Goal: Task Accomplishment & Management: Manage account settings

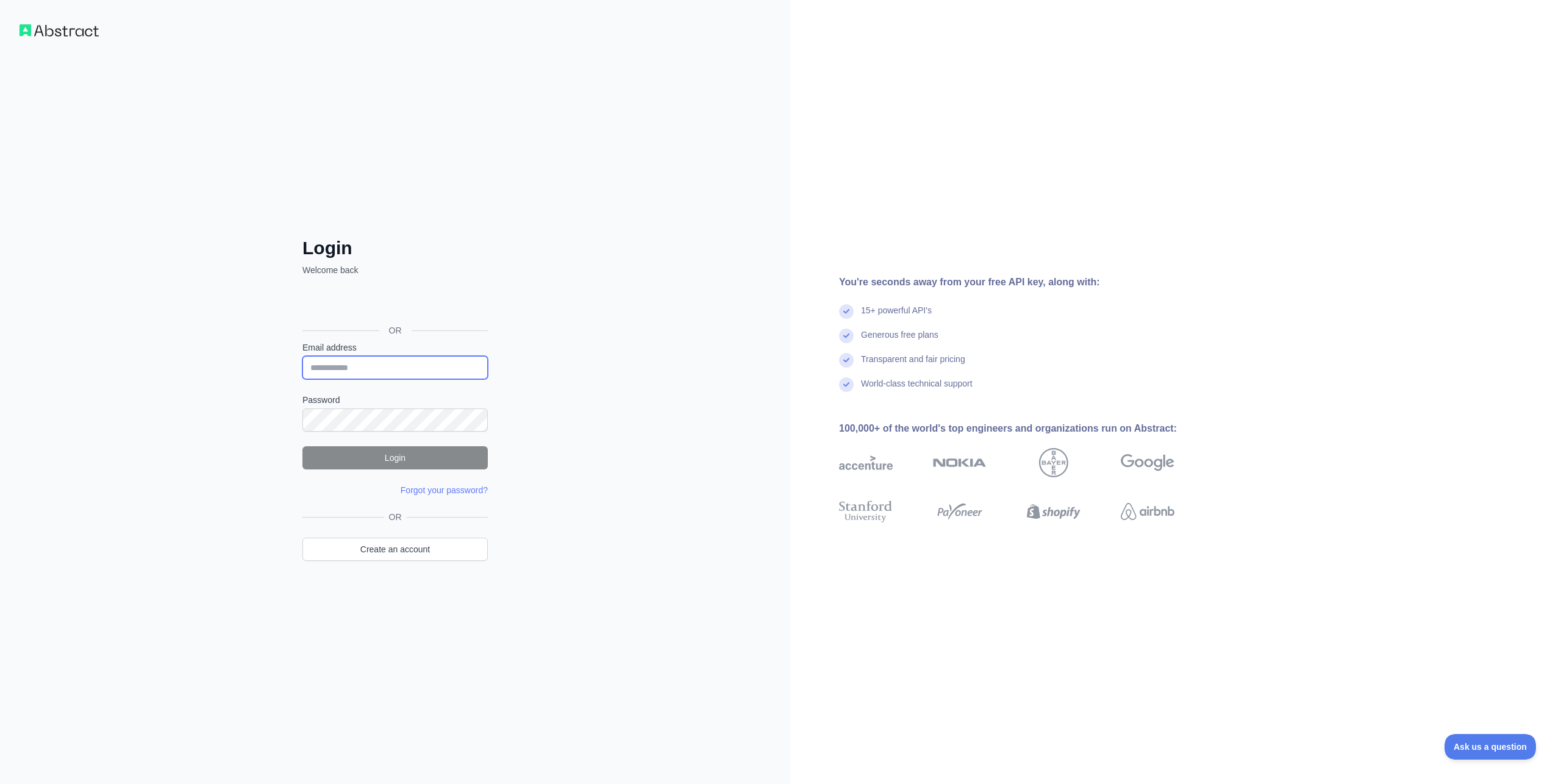
type input "**********"
click at [391, 461] on button "Login" at bounding box center [395, 458] width 186 height 23
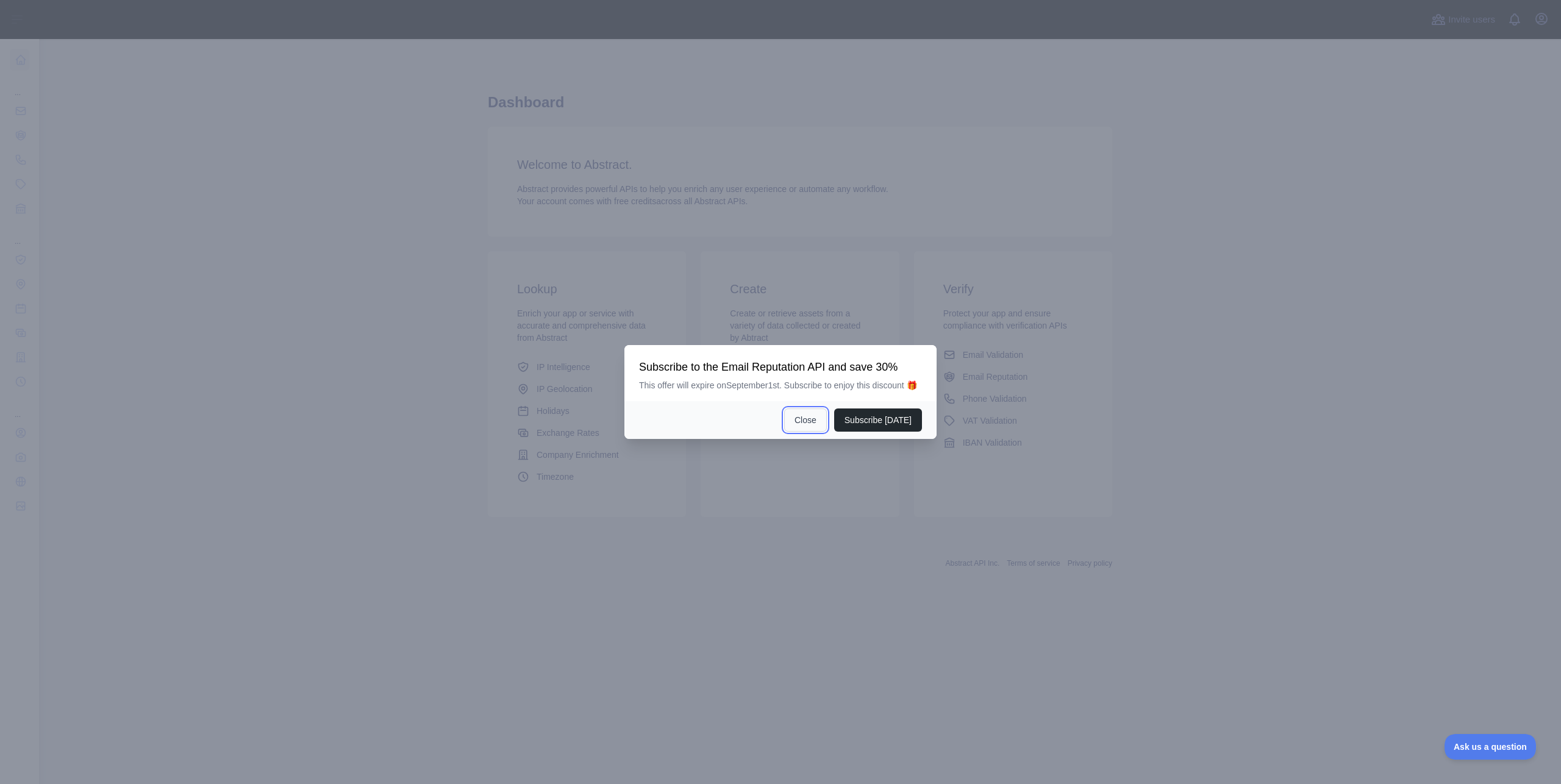
click at [803, 428] on button "Close" at bounding box center [805, 420] width 43 height 23
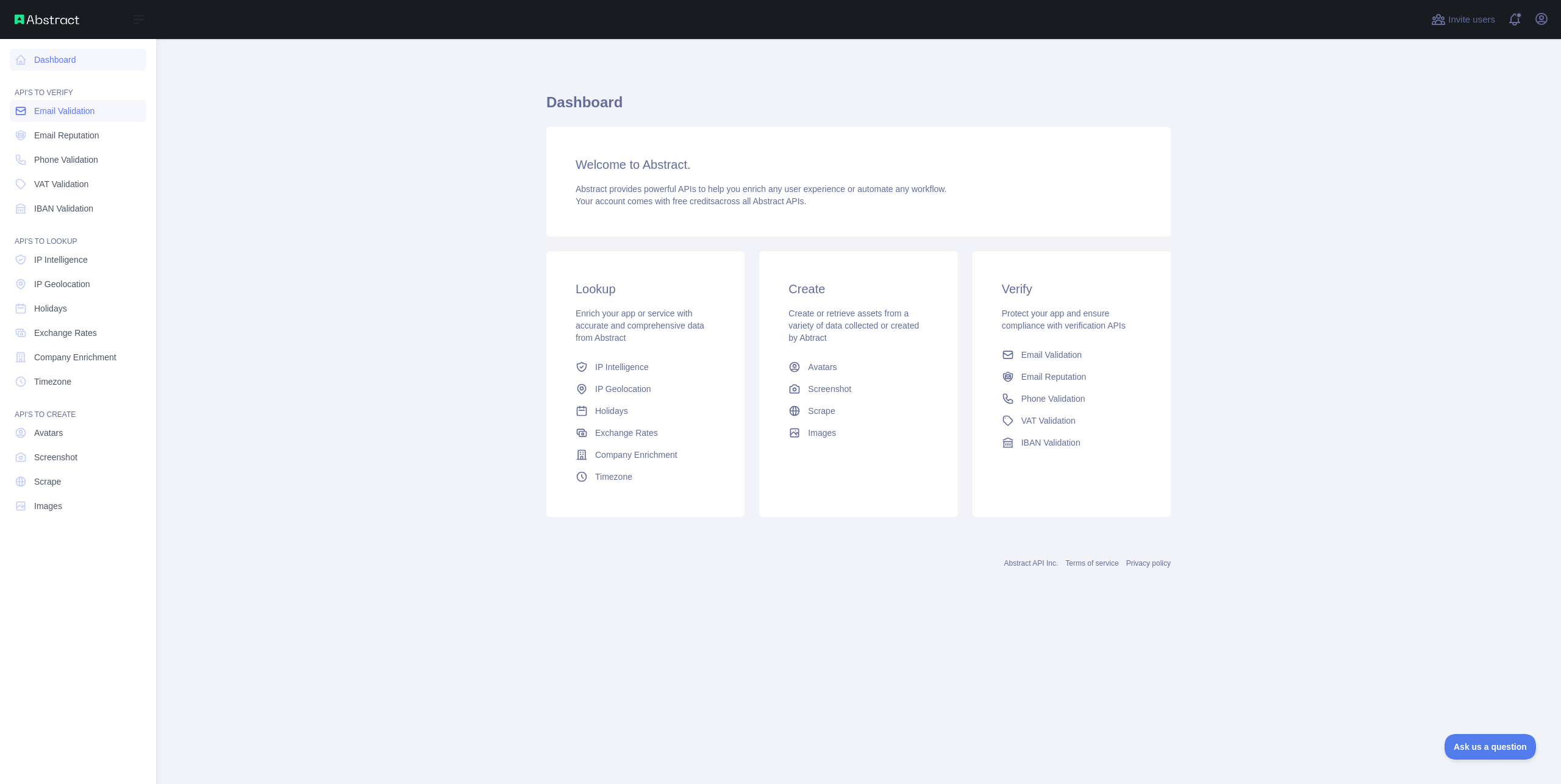
click at [65, 114] on span "Email Validation" at bounding box center [64, 111] width 60 height 12
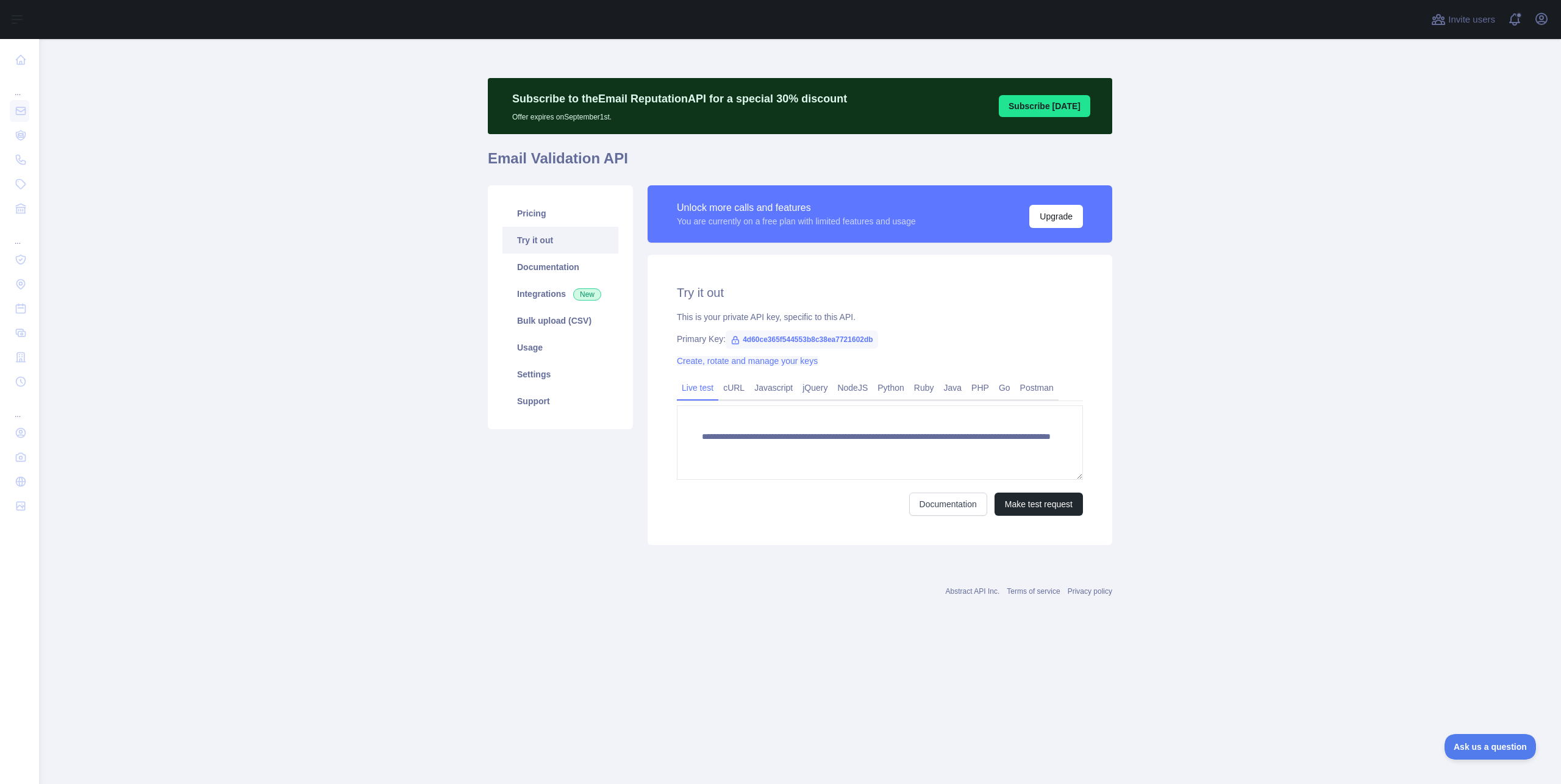
click at [730, 363] on link "Create, rotate and manage your keys" at bounding box center [747, 361] width 141 height 10
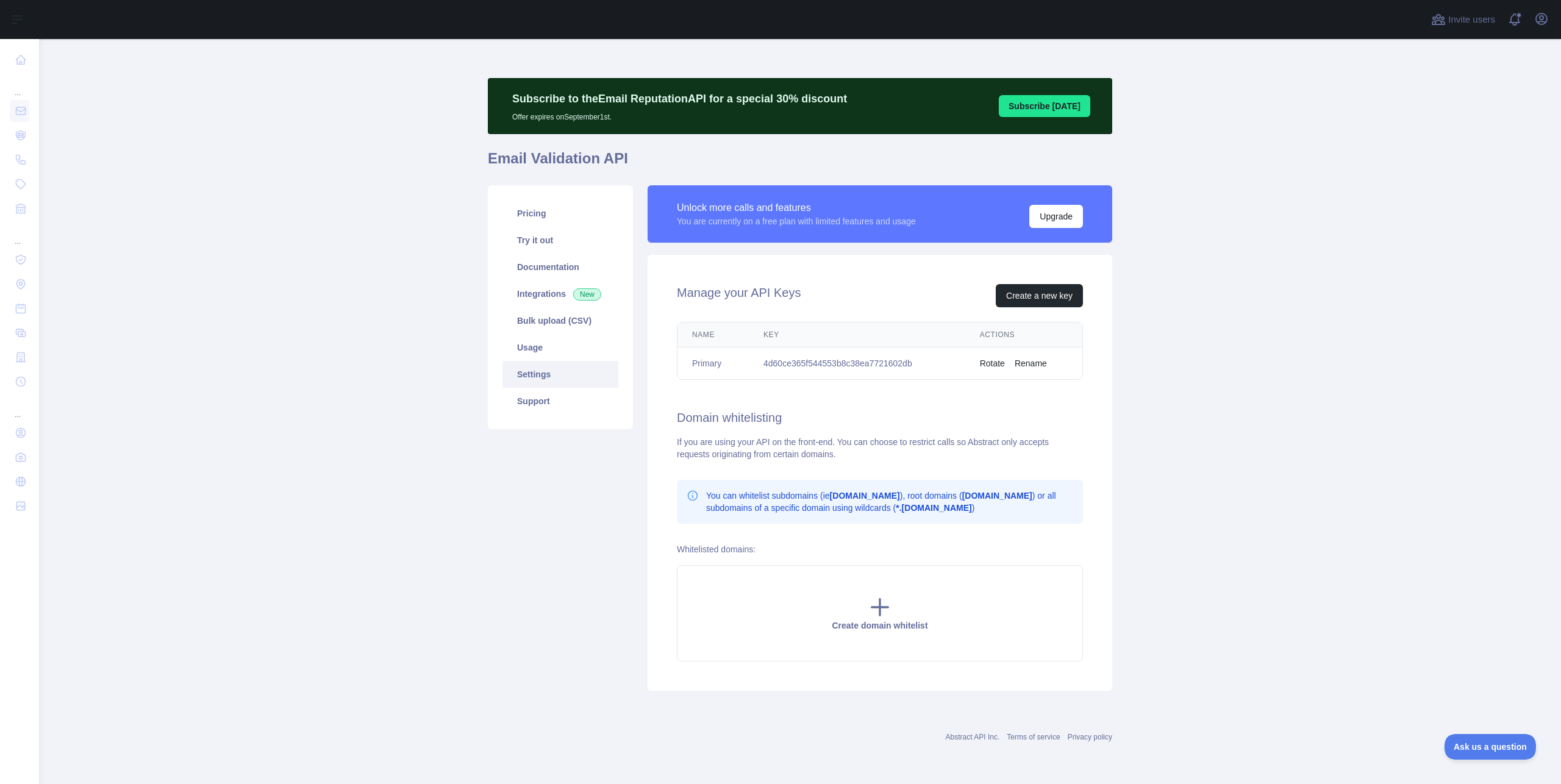
click at [826, 361] on td "4d60ce365f544553b8c38ea7721602db" at bounding box center [857, 363] width 216 height 32
copy td "4d60ce365f544553b8c38ea7721602db"
click at [995, 363] on button "Rotate" at bounding box center [993, 363] width 25 height 12
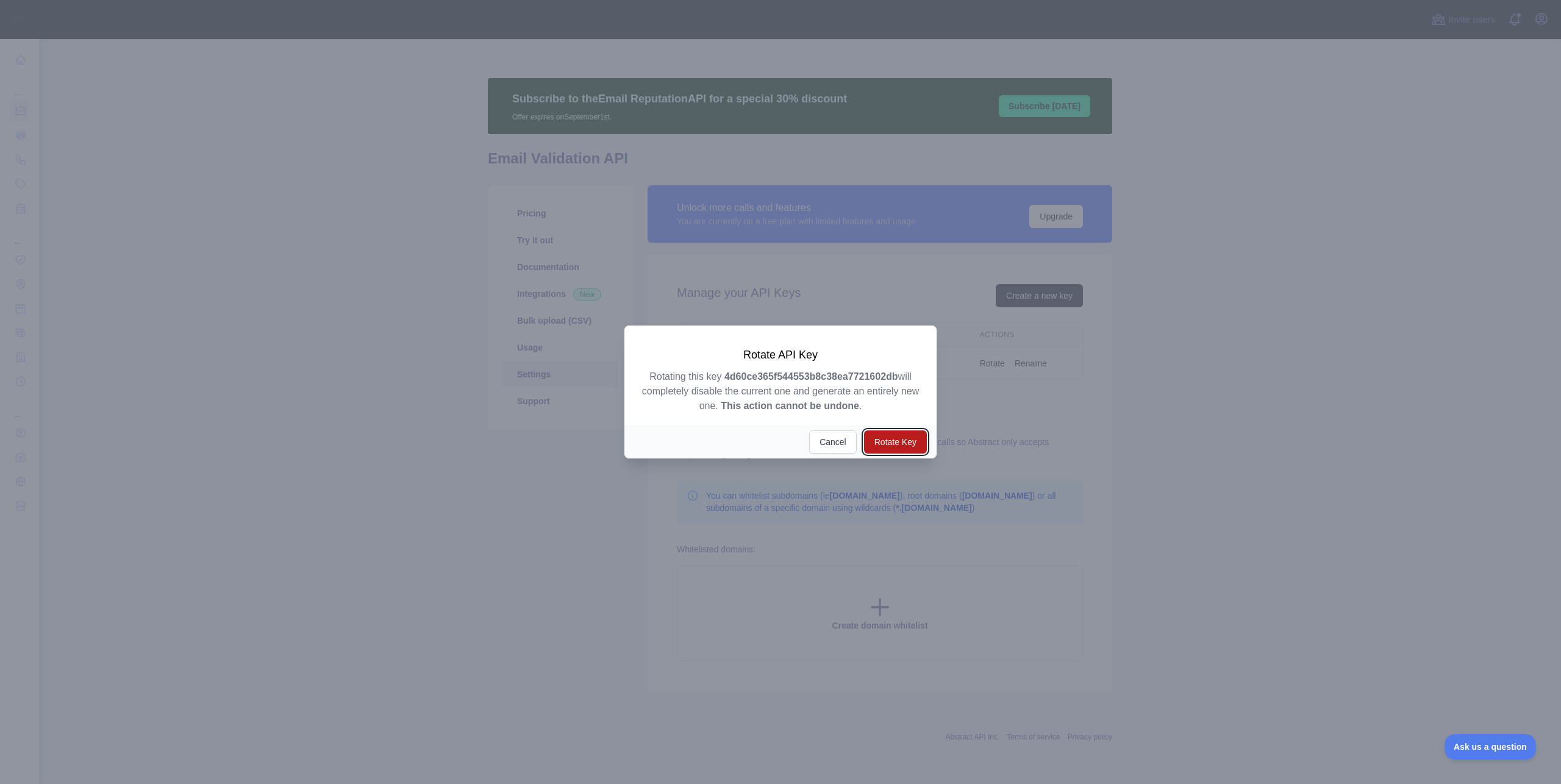
click at [889, 446] on button "Rotate Key" at bounding box center [895, 442] width 63 height 23
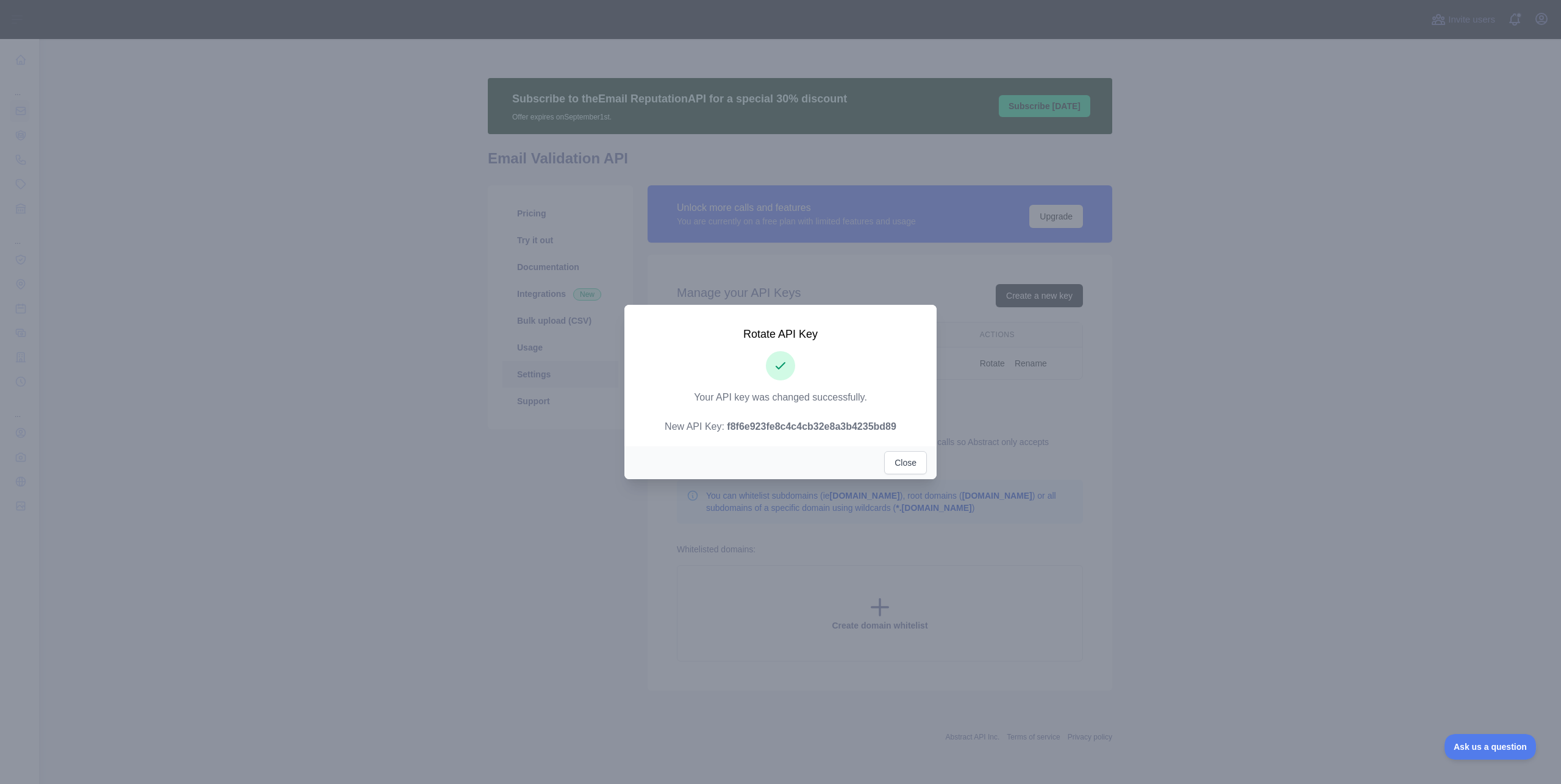
click at [812, 424] on strong "f8f6e923fe8c4c4cb32e8a3b4235bd89" at bounding box center [811, 426] width 169 height 10
copy strong "f8f6e923fe8c4c4cb32e8a3b4235bd89"
click at [905, 465] on button "Close" at bounding box center [905, 462] width 43 height 23
